Goal: Information Seeking & Learning: Learn about a topic

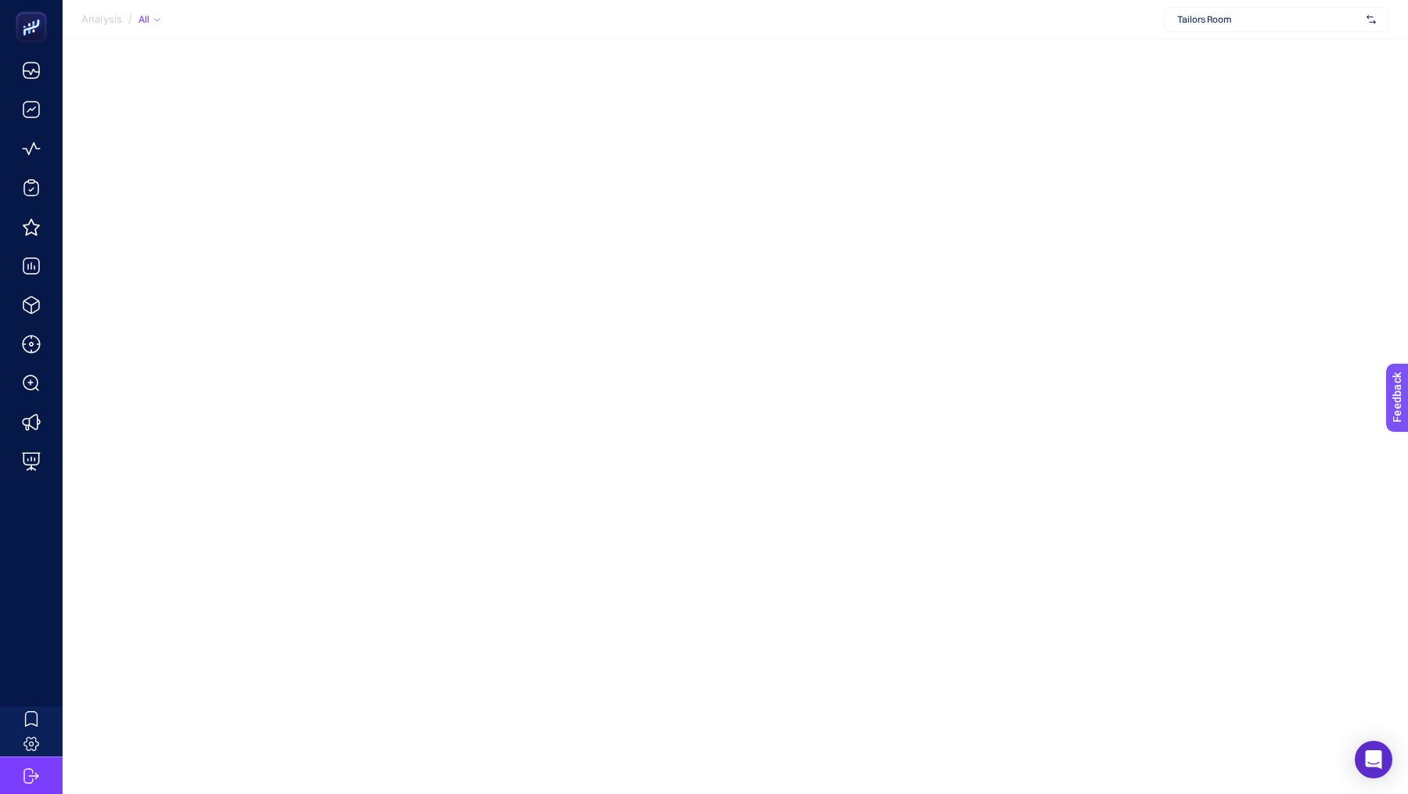
click at [1288, 16] on span "Tailors Room" at bounding box center [1269, 19] width 183 height 13
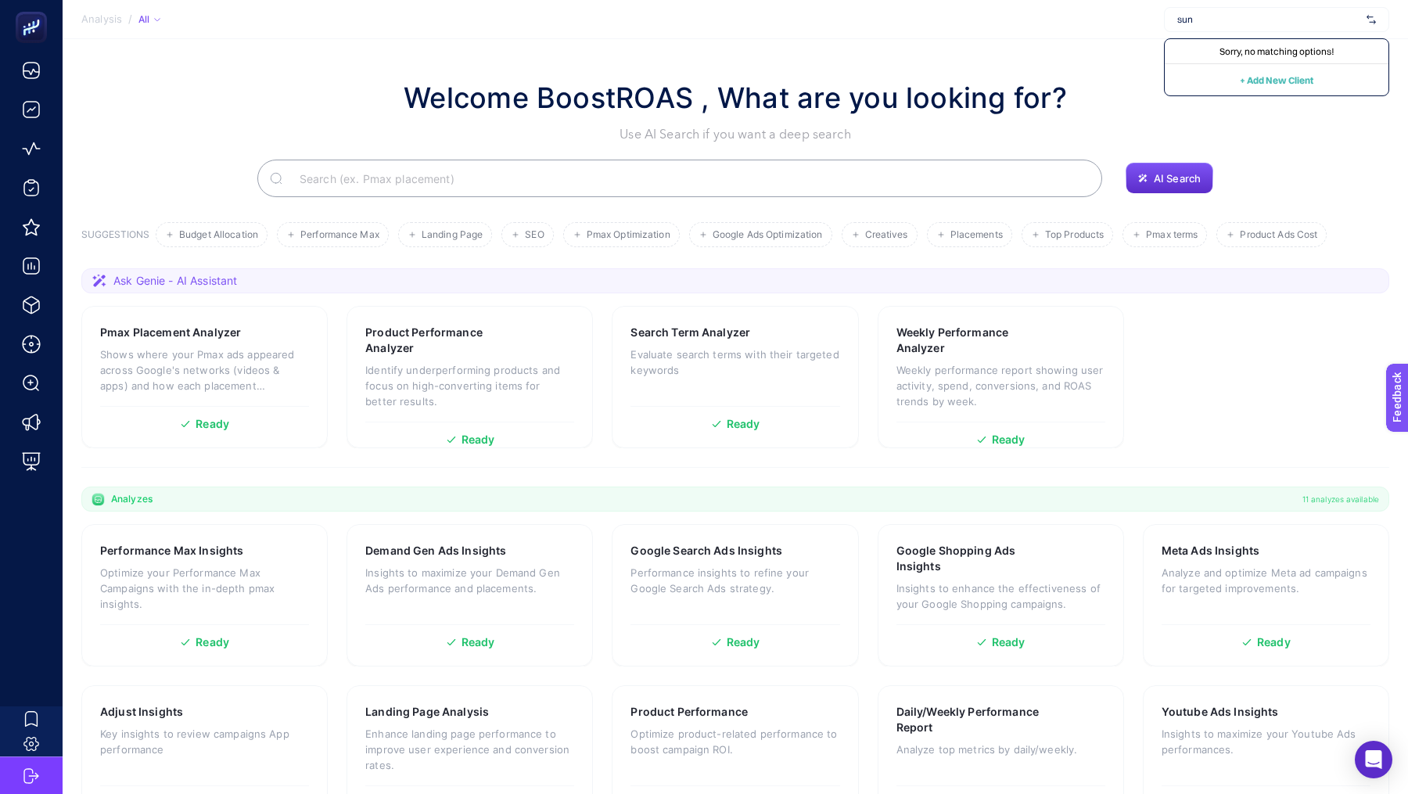
type input "suna"
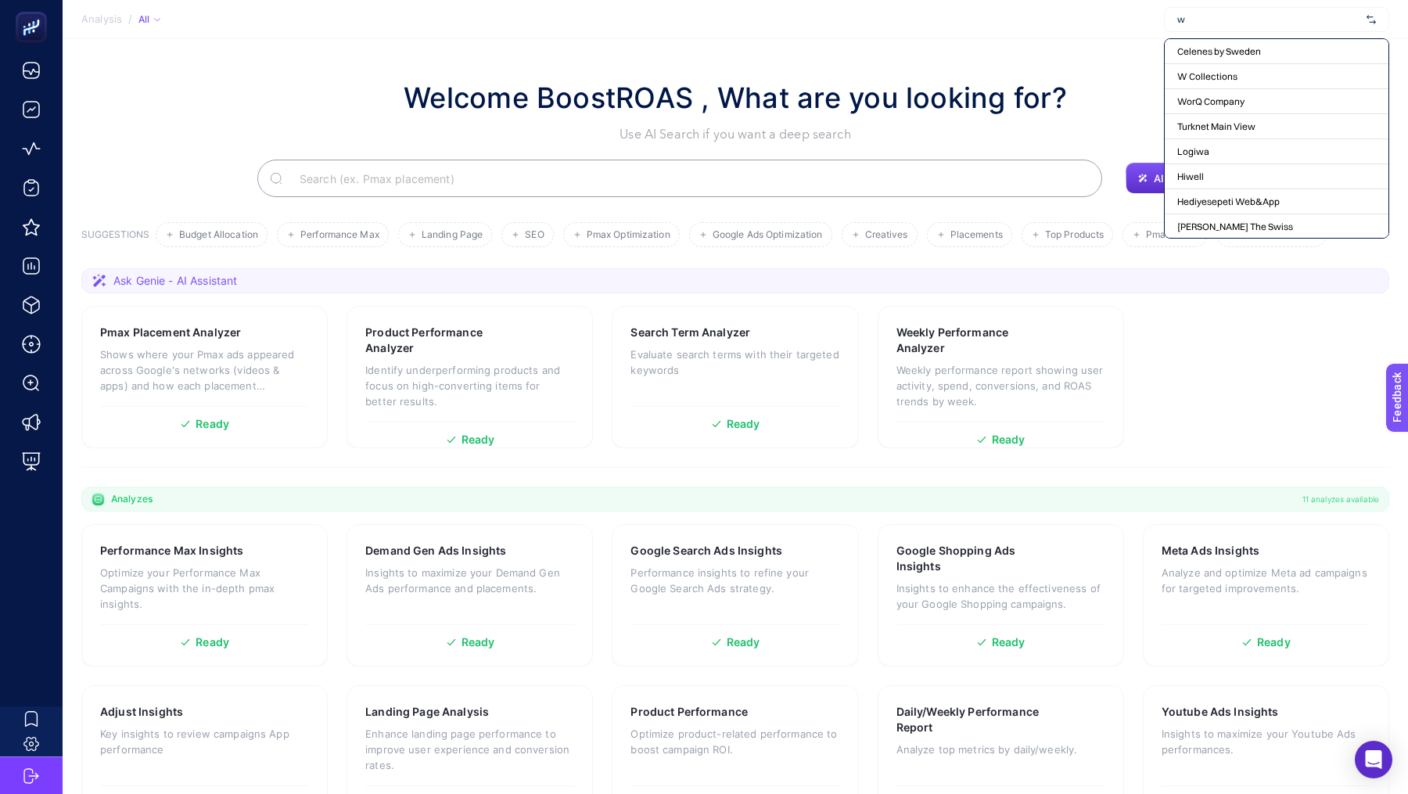
type input "ww"
click at [531, 97] on h1 "Welcome BoostROAS , What are you looking for?" at bounding box center [736, 98] width 664 height 42
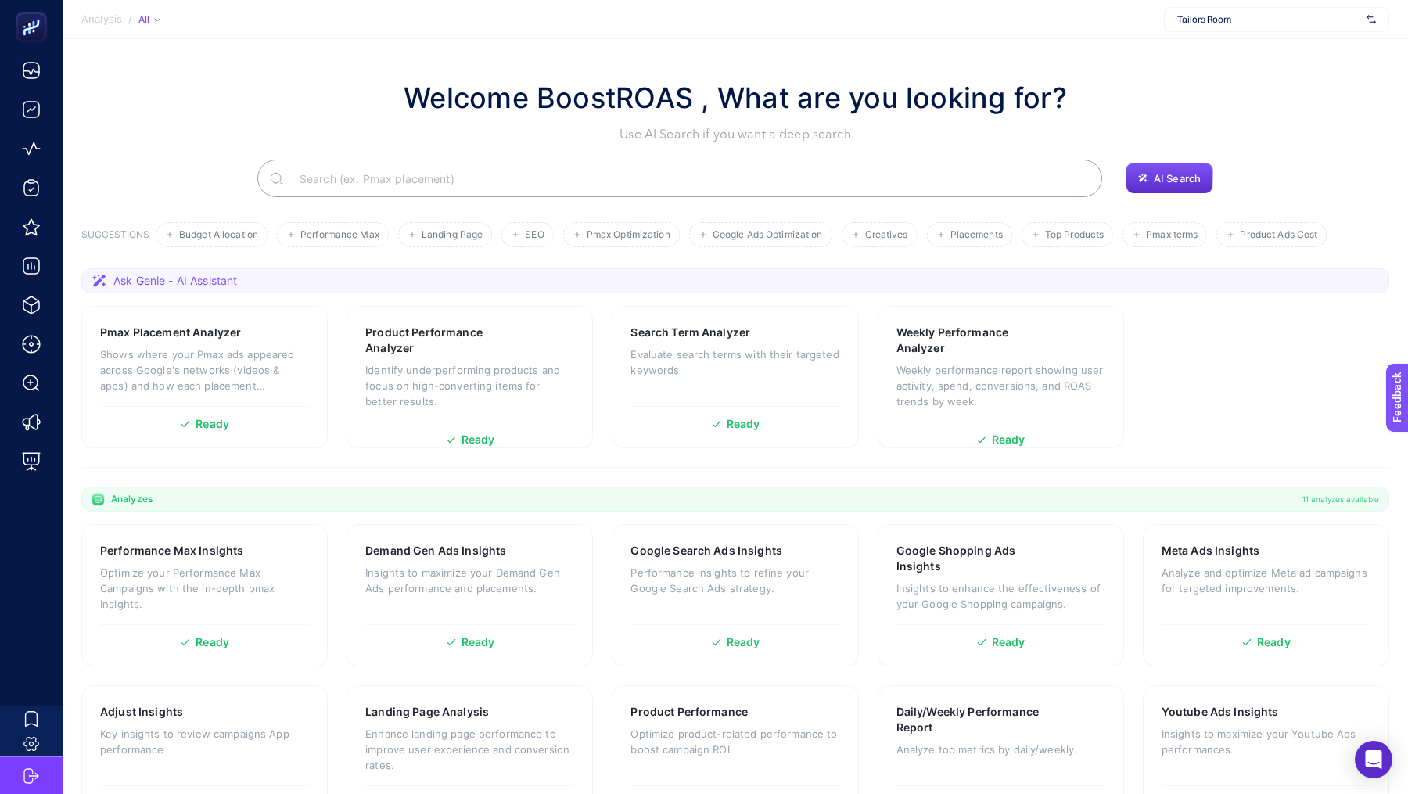
click at [531, 97] on h1 "Welcome BoostROAS , What are you looking for?" at bounding box center [736, 98] width 664 height 42
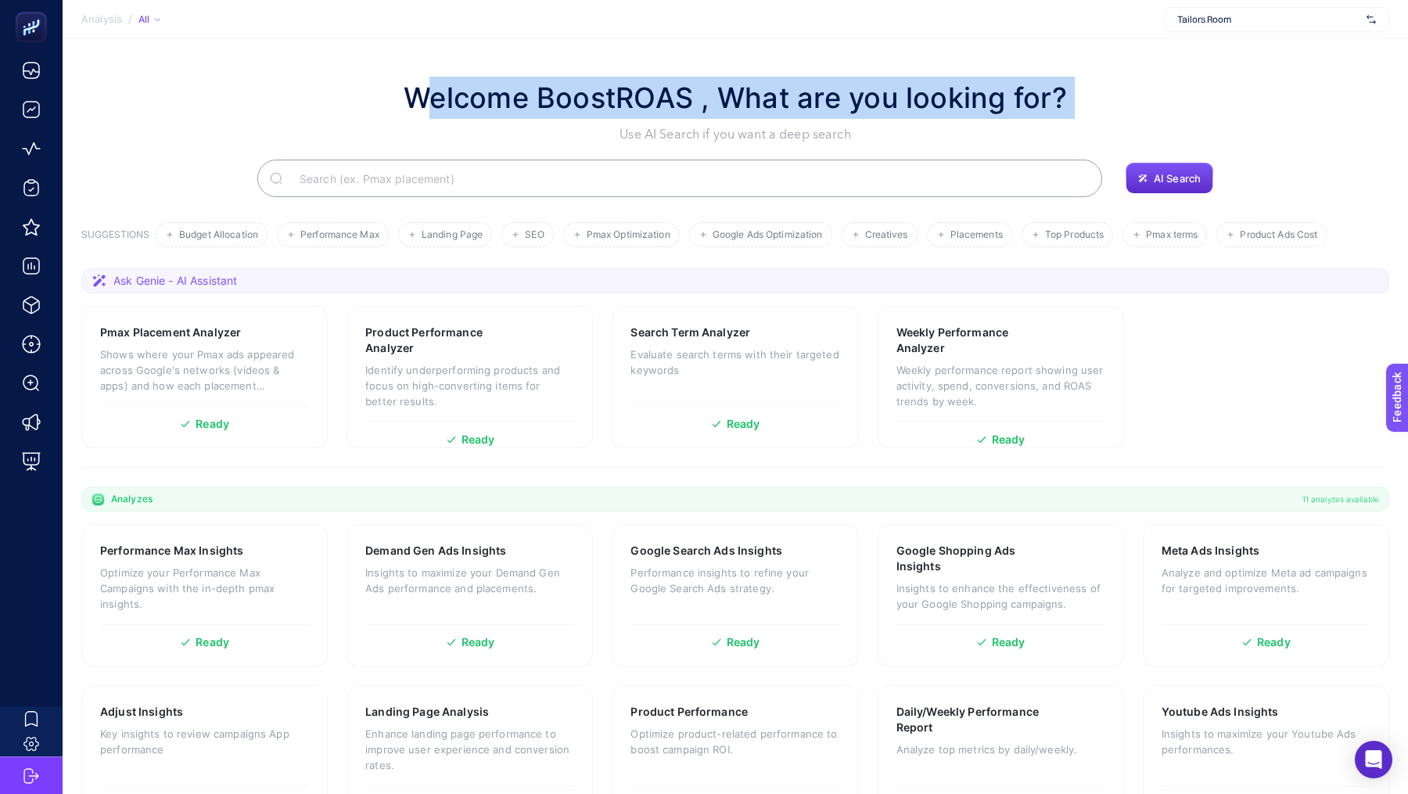
click at [531, 97] on h1 "Welcome BoostROAS , What are you looking for?" at bounding box center [736, 98] width 664 height 42
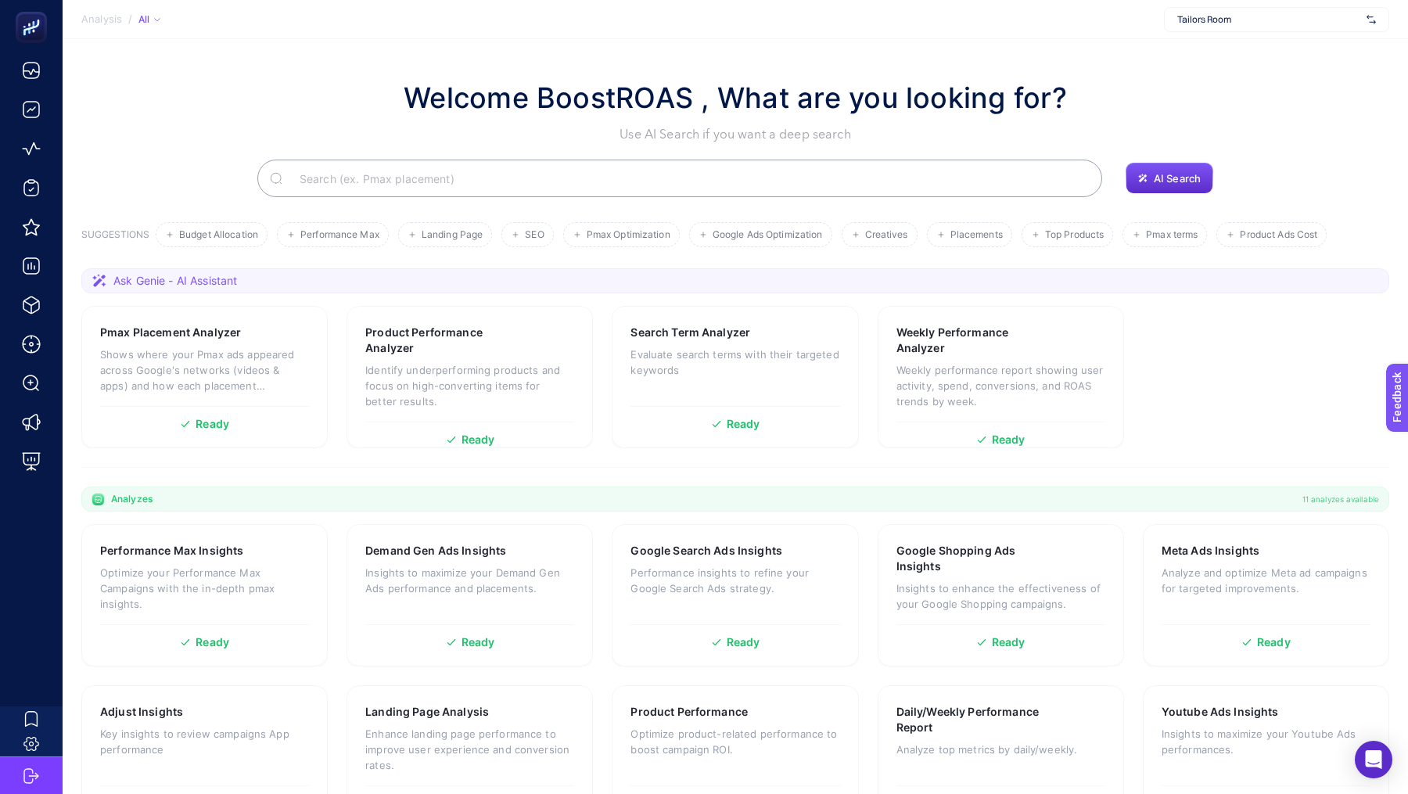
click at [1225, 16] on span "Tailors Room" at bounding box center [1269, 19] width 183 height 13
type input "sun"
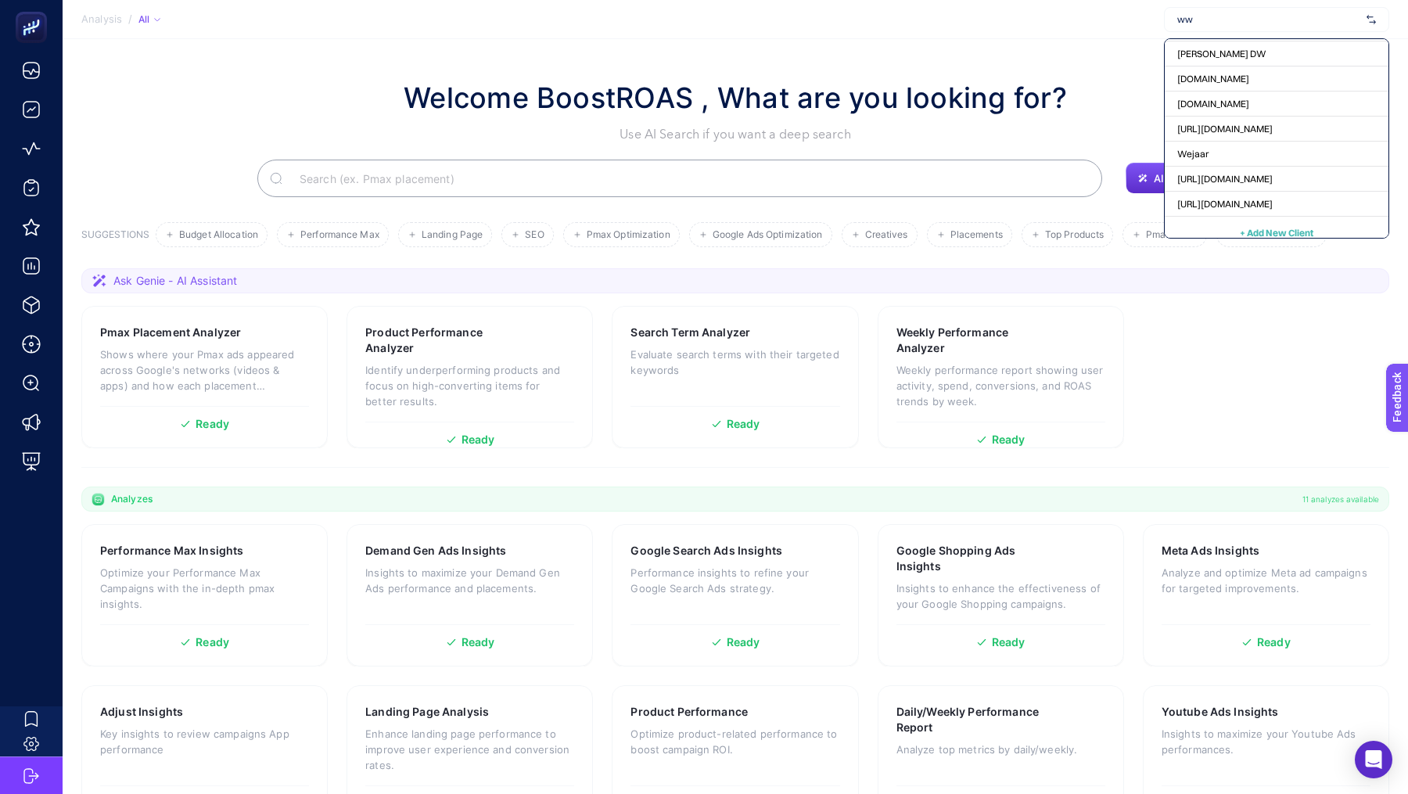
scroll to position [156, 0]
type input "www"
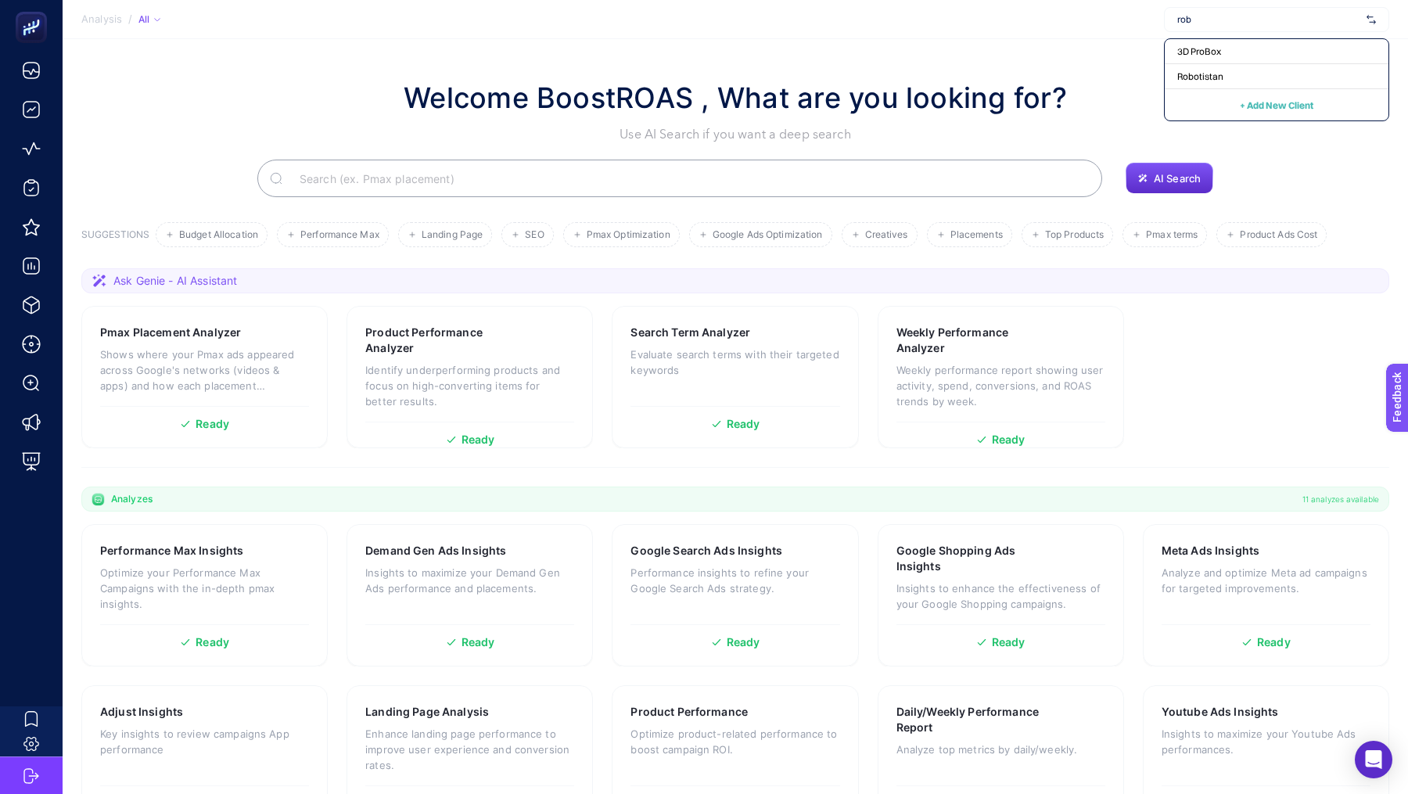
type input "rob"
click at [276, 83] on div "Welcome BoostROAS , What are you looking for? Use AI Search if you want a deep …" at bounding box center [735, 110] width 1308 height 67
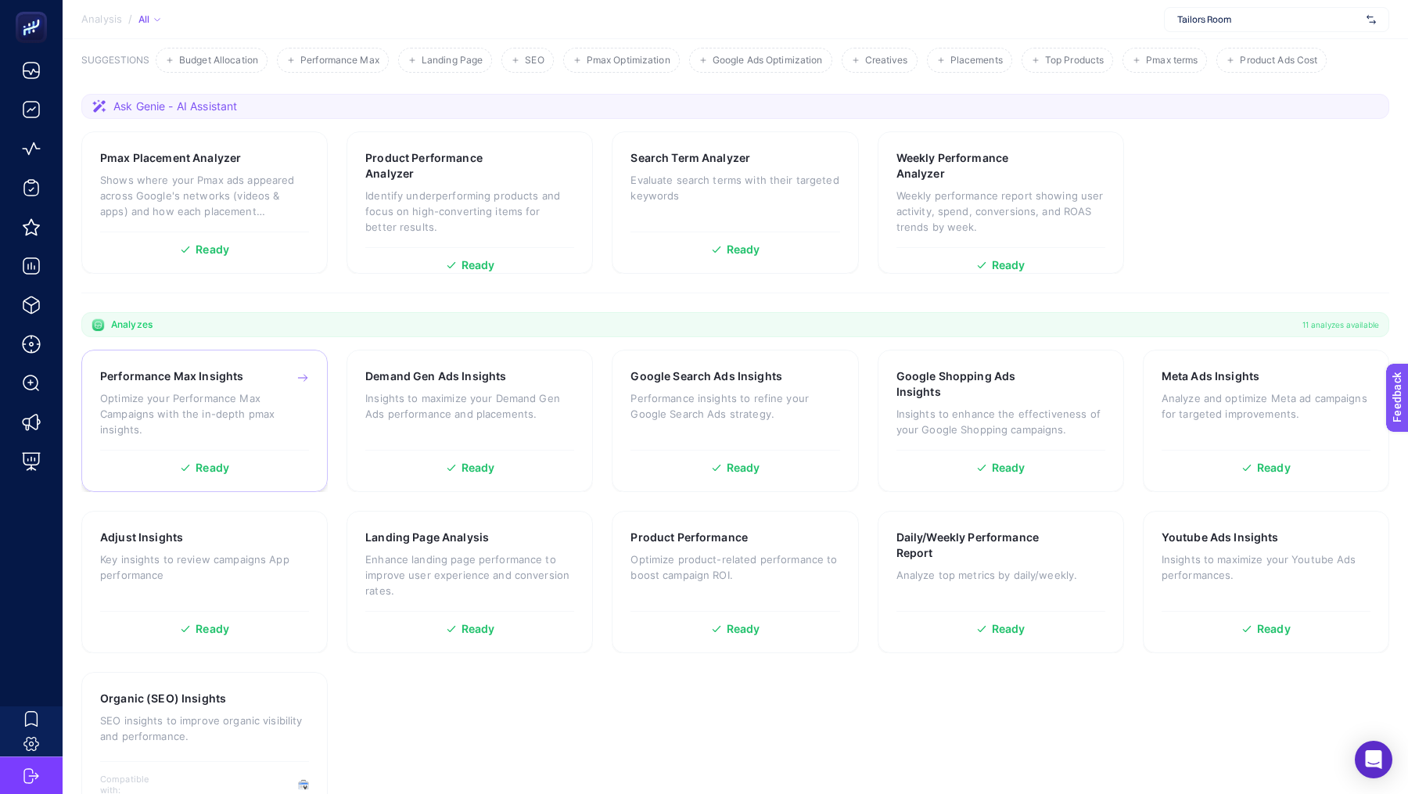
scroll to position [201, 0]
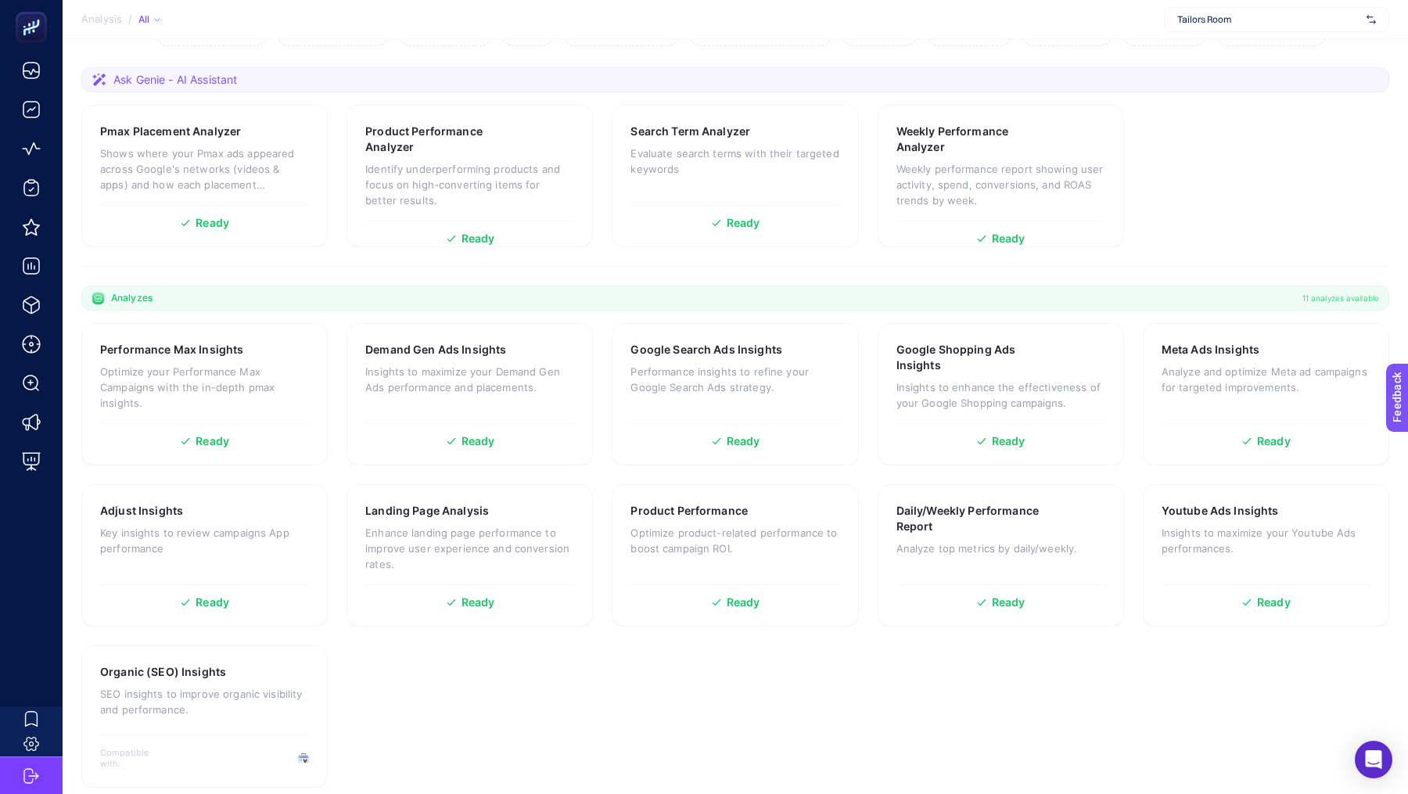
click at [1275, 20] on span "Tailors Room" at bounding box center [1269, 19] width 183 height 13
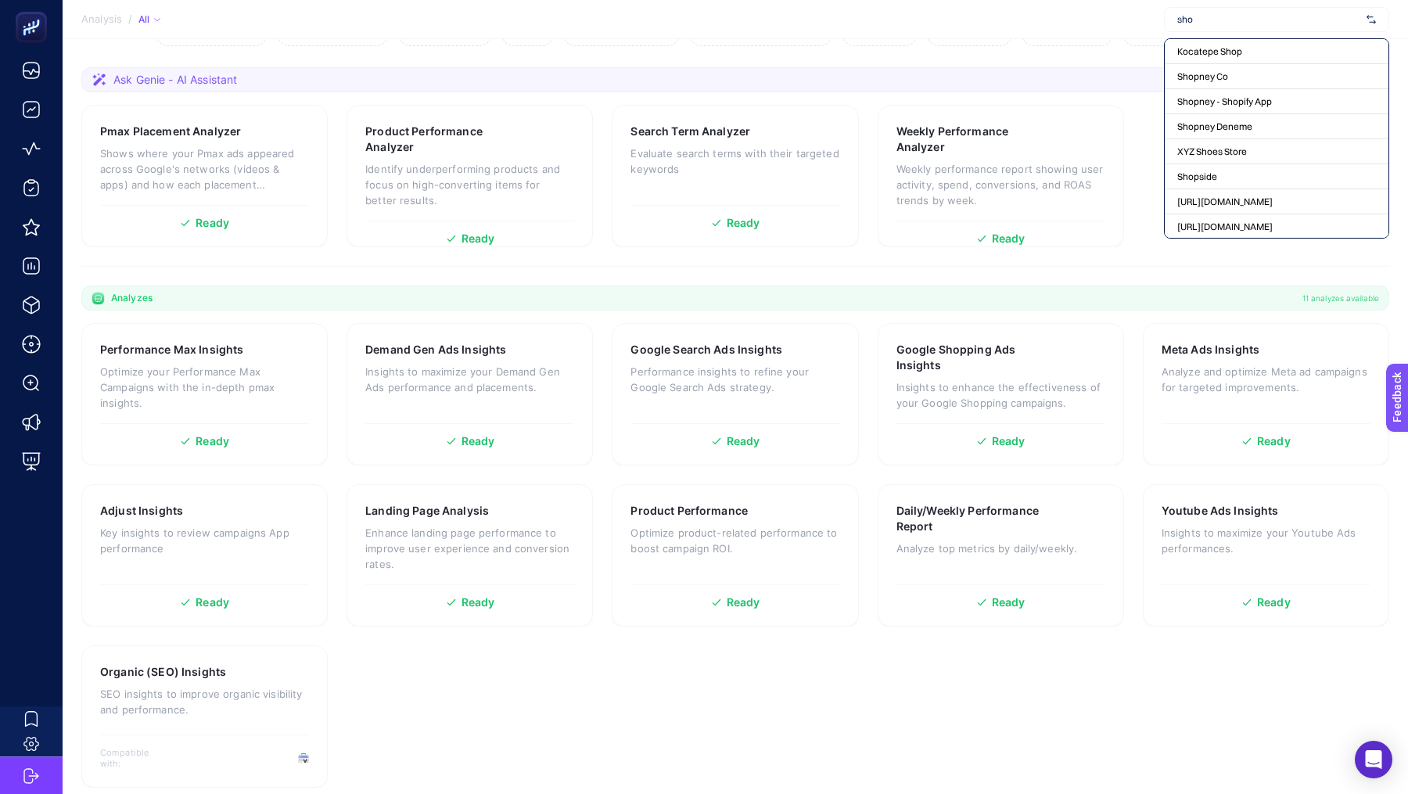
type input "shop"
click at [1210, 205] on span "[URL][DOMAIN_NAME]" at bounding box center [1225, 202] width 95 height 13
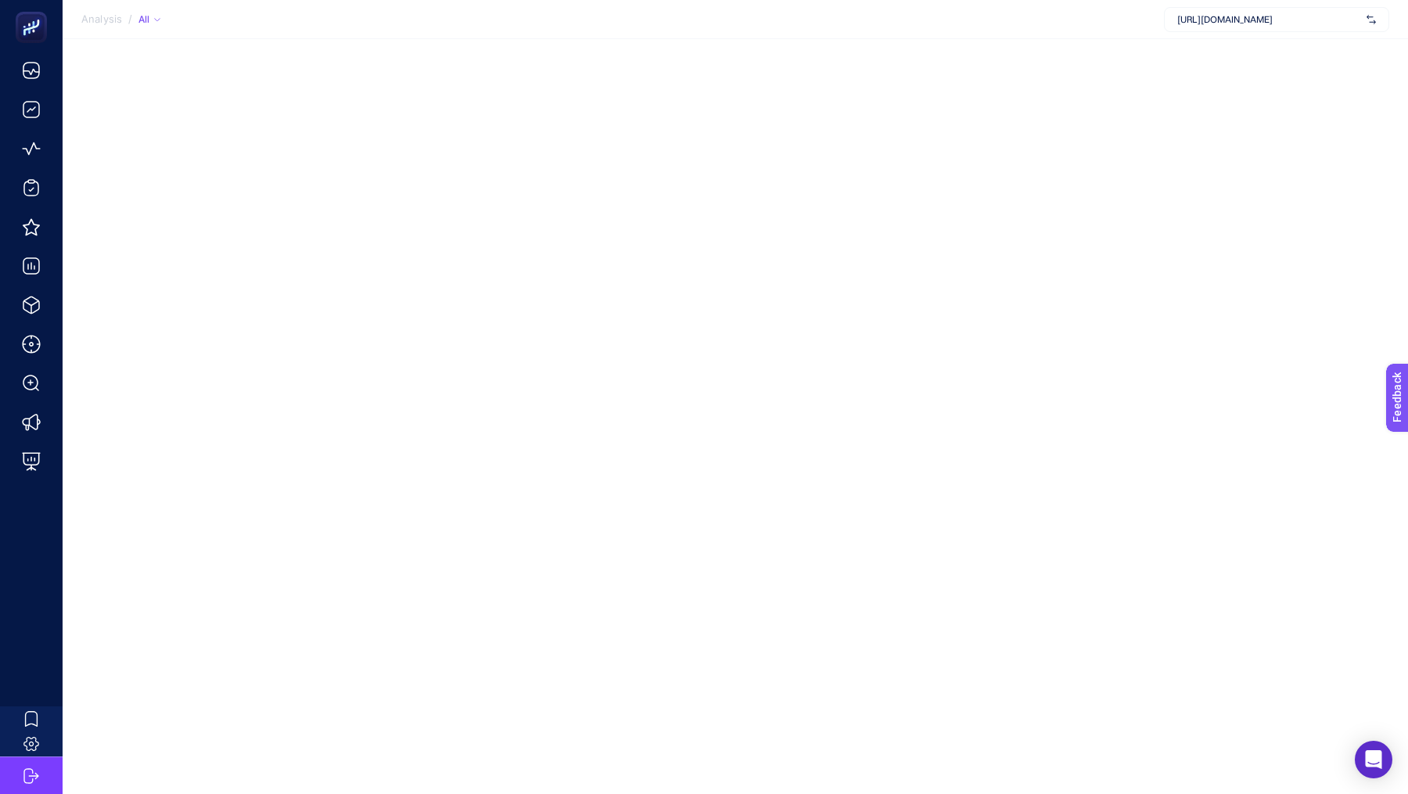
scroll to position [0, 0]
click at [1307, 9] on div "[URL][DOMAIN_NAME]" at bounding box center [1276, 19] width 225 height 25
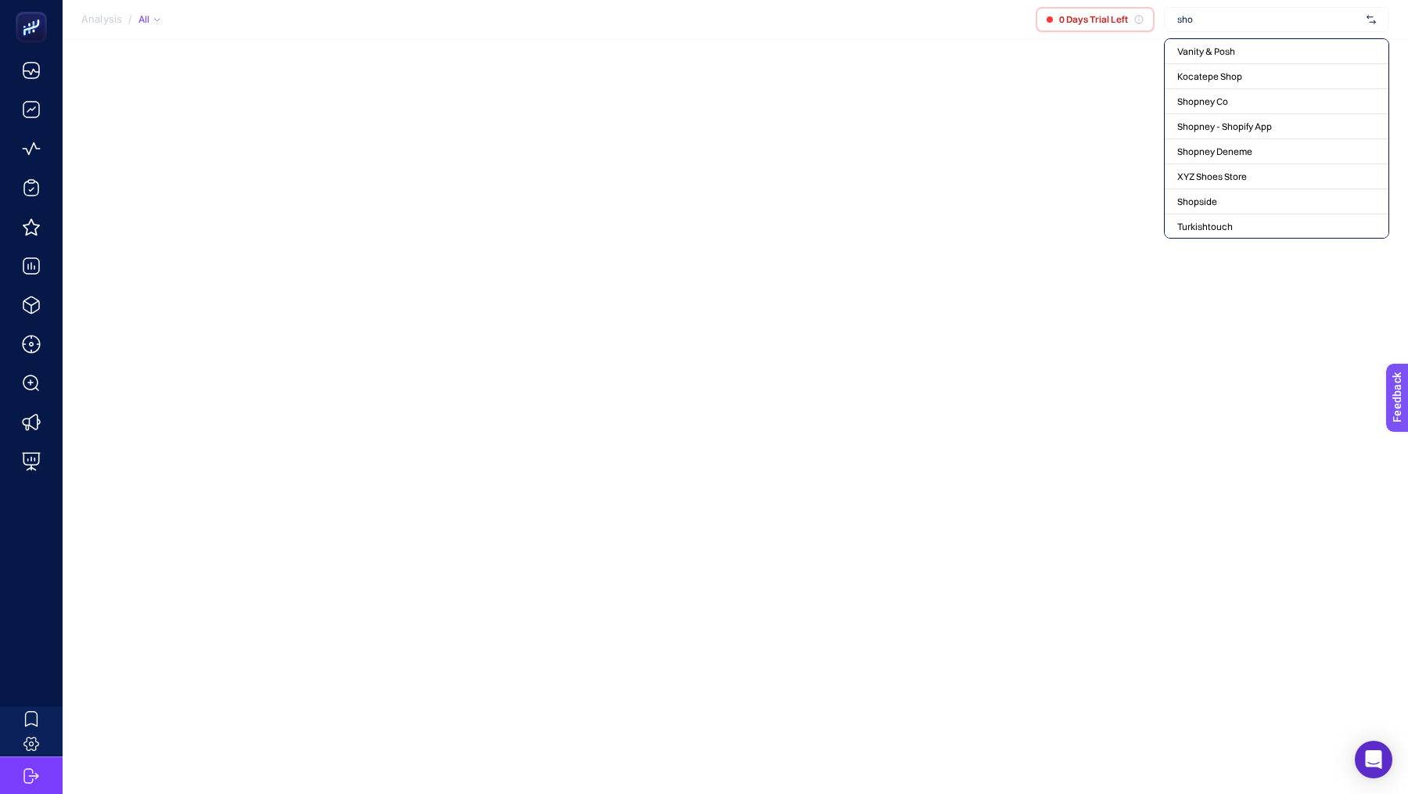
type input "shop"
click at [1203, 231] on span "shopi go Boostroas" at bounding box center [1245, 227] width 135 height 13
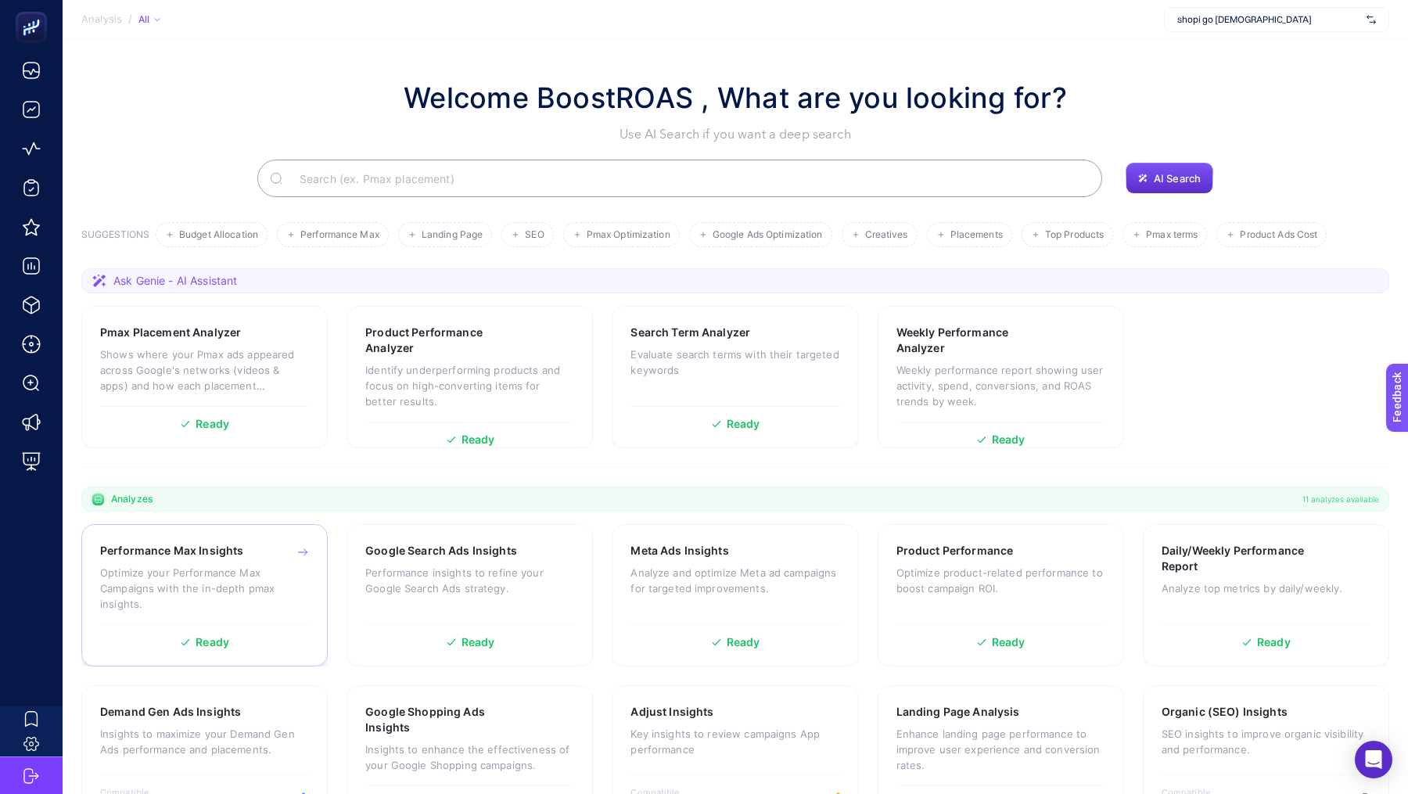
click at [248, 572] on p "Optimize your Performance Max Campaigns with the in-depth pmax insights." at bounding box center [204, 588] width 209 height 47
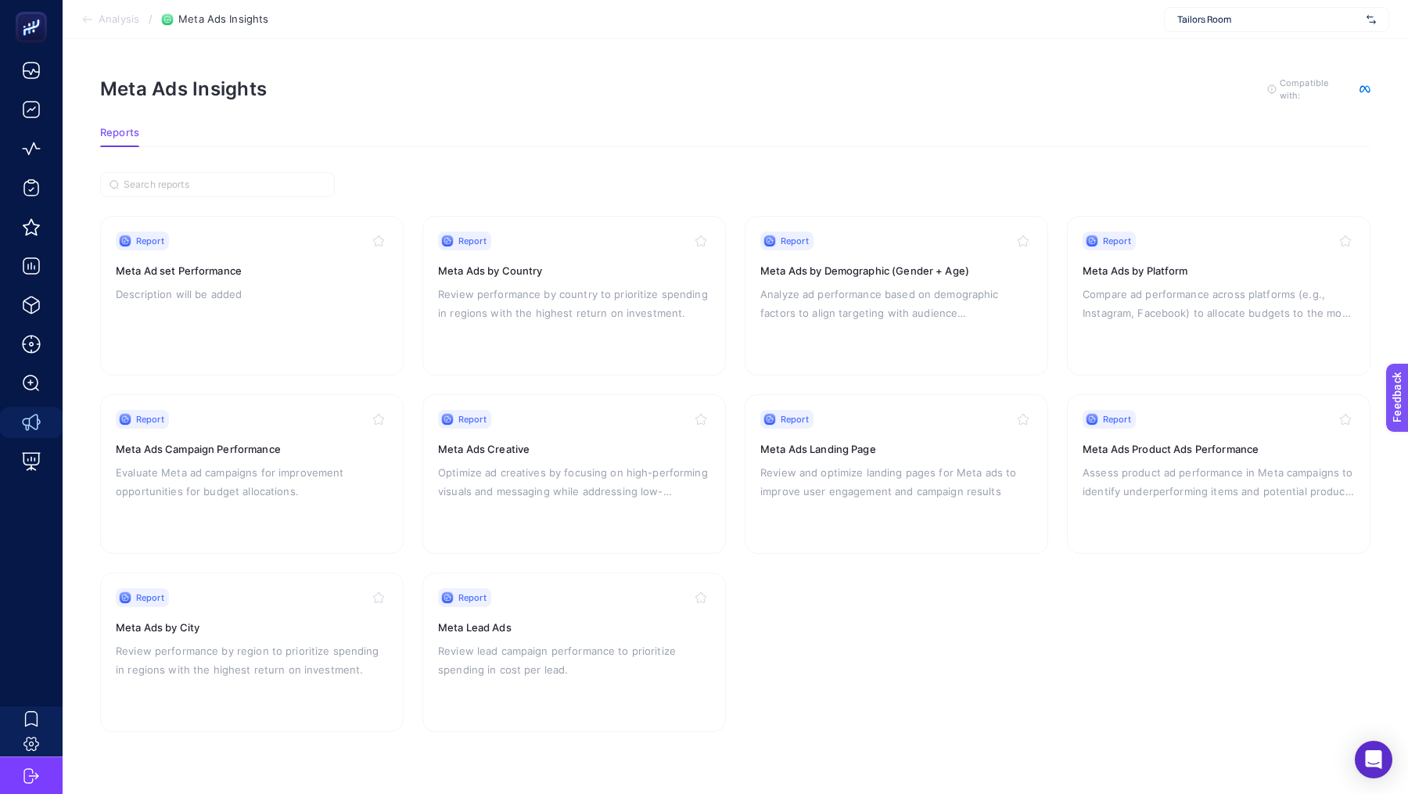
click at [1264, 30] on div "Tailors Room" at bounding box center [1276, 19] width 225 height 25
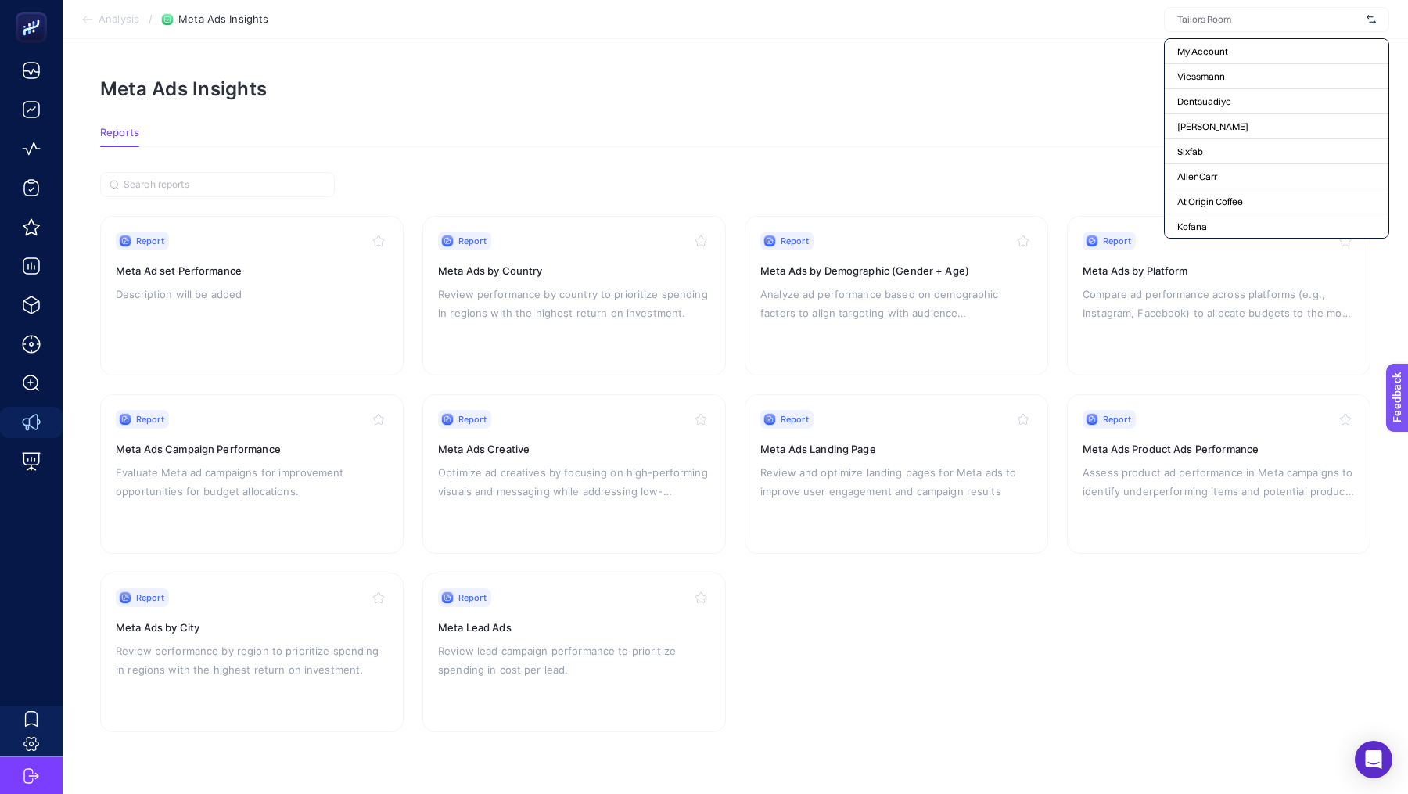
click at [694, 110] on section "Meta Ads Insights To get quality results from this analysis, we recommend that …" at bounding box center [735, 102] width 1271 height 50
